Goal: Information Seeking & Learning: Check status

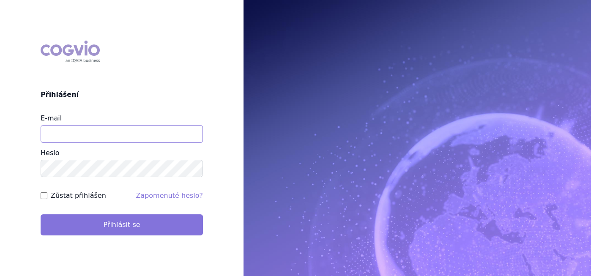
type input "aplikace.ocul1@vzp.cz"
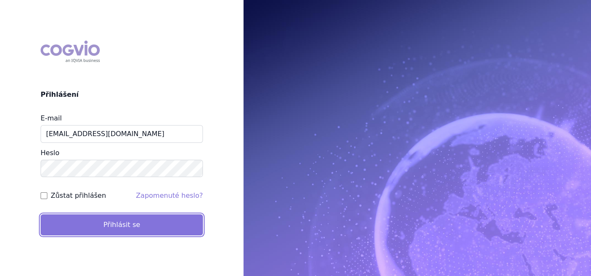
click at [119, 230] on button "Přihlásit se" at bounding box center [122, 224] width 162 height 21
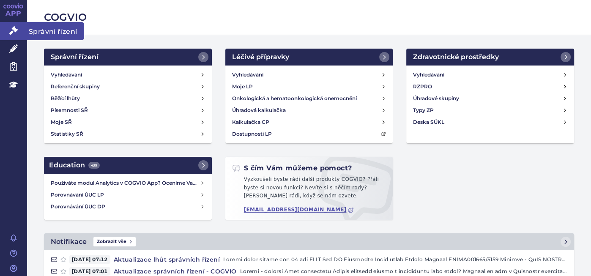
click at [19, 32] on link "Správní řízení" at bounding box center [13, 31] width 27 height 18
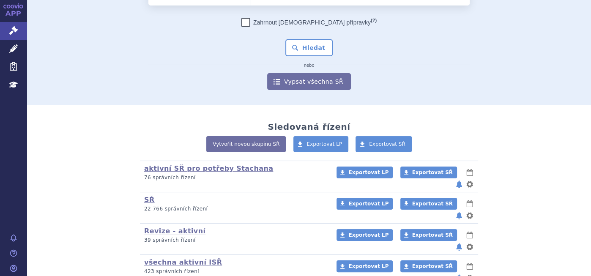
scroll to position [93, 0]
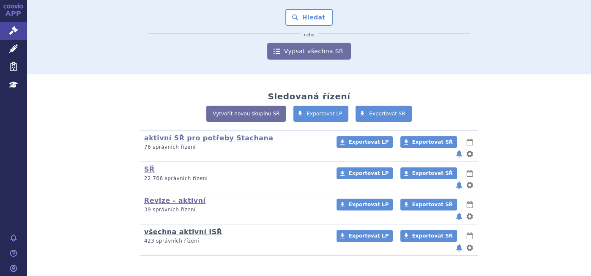
click at [182, 228] on link "všechna aktivní ISŘ" at bounding box center [183, 232] width 78 height 8
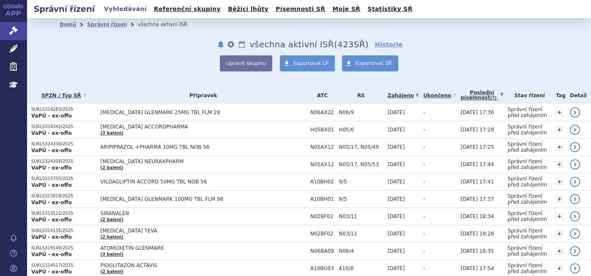
click at [460, 97] on link "Poslední písemnost (?)" at bounding box center [481, 95] width 43 height 17
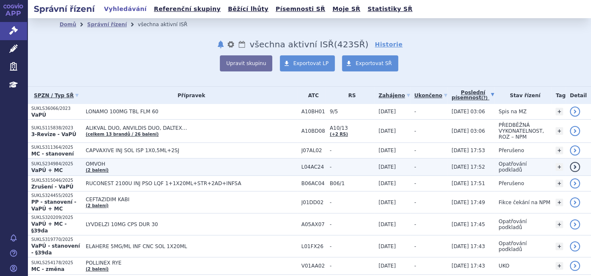
click at [100, 168] on link "(2 balení)" at bounding box center [97, 170] width 23 height 5
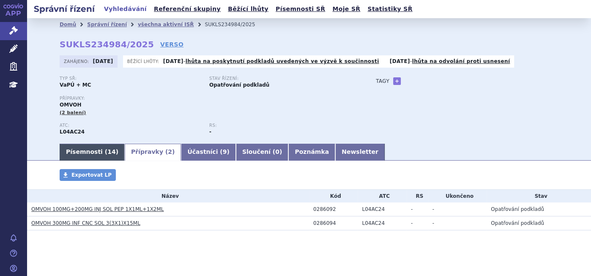
click at [68, 153] on link "Písemnosti ( 14 )" at bounding box center [92, 152] width 65 height 17
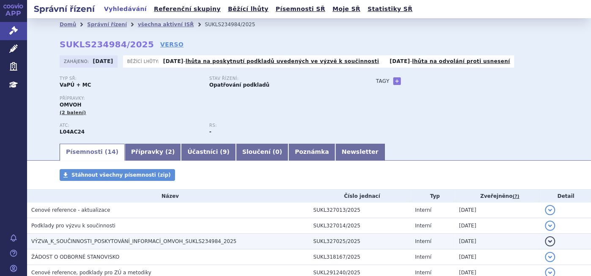
click at [211, 244] on span "VÝZVA_K_SOUČINNOSTI_POSKYTOVÁNÍ_INFORMACÍ_OMVOH_SUKLS234984_2025" at bounding box center [133, 241] width 205 height 6
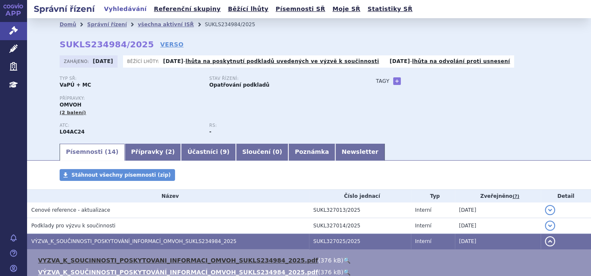
click at [213, 261] on link "VYZVA_K_SOUCINNOSTI_POSKYTOVANI_INFORMACI_OMVOH_SUKLS234984_2025.pdf" at bounding box center [178, 260] width 280 height 7
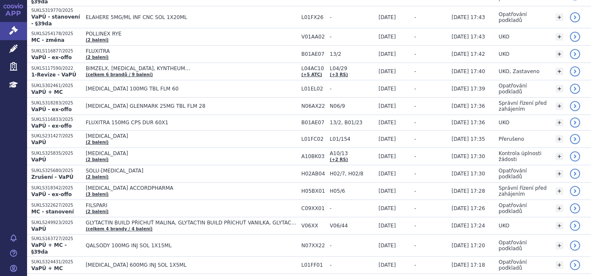
scroll to position [238, 0]
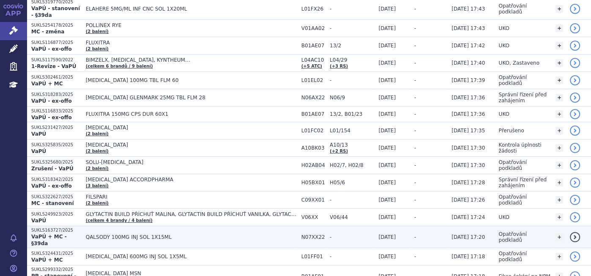
click at [418, 226] on td "-" at bounding box center [428, 237] width 37 height 22
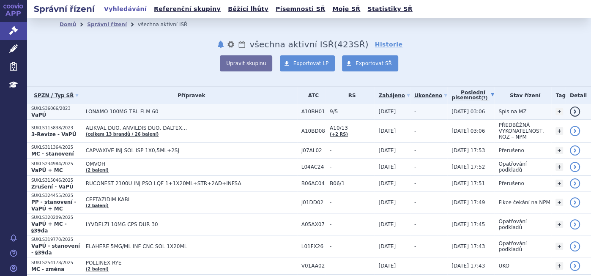
click at [572, 112] on link "detail" at bounding box center [575, 111] width 10 height 10
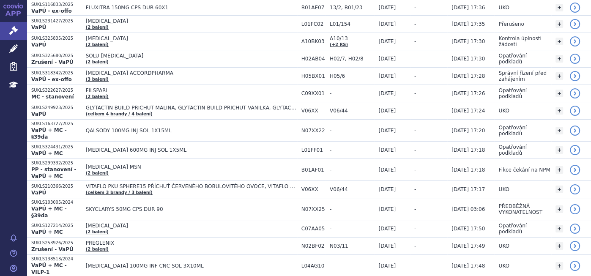
scroll to position [357, 0]
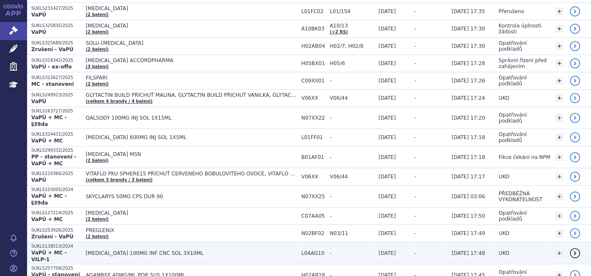
click at [128, 250] on span "[MEDICAL_DATA] 100MG INF CNC SOL 3X10ML" at bounding box center [191, 253] width 211 height 6
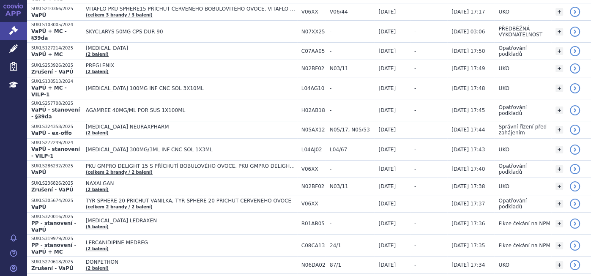
scroll to position [526, 0]
